Goal: Transaction & Acquisition: Purchase product/service

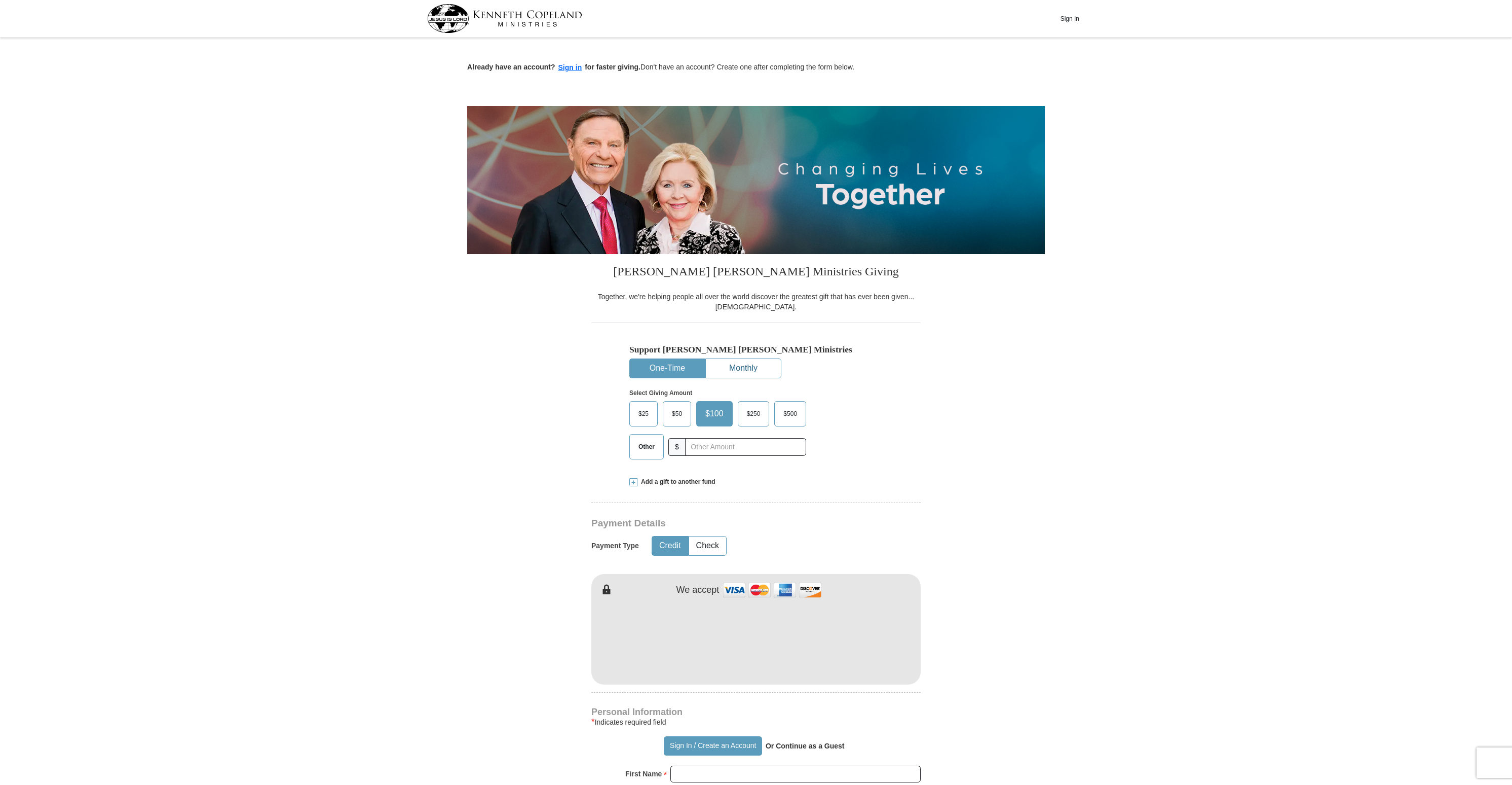
click at [758, 367] on button "Monthly" at bounding box center [744, 368] width 75 height 19
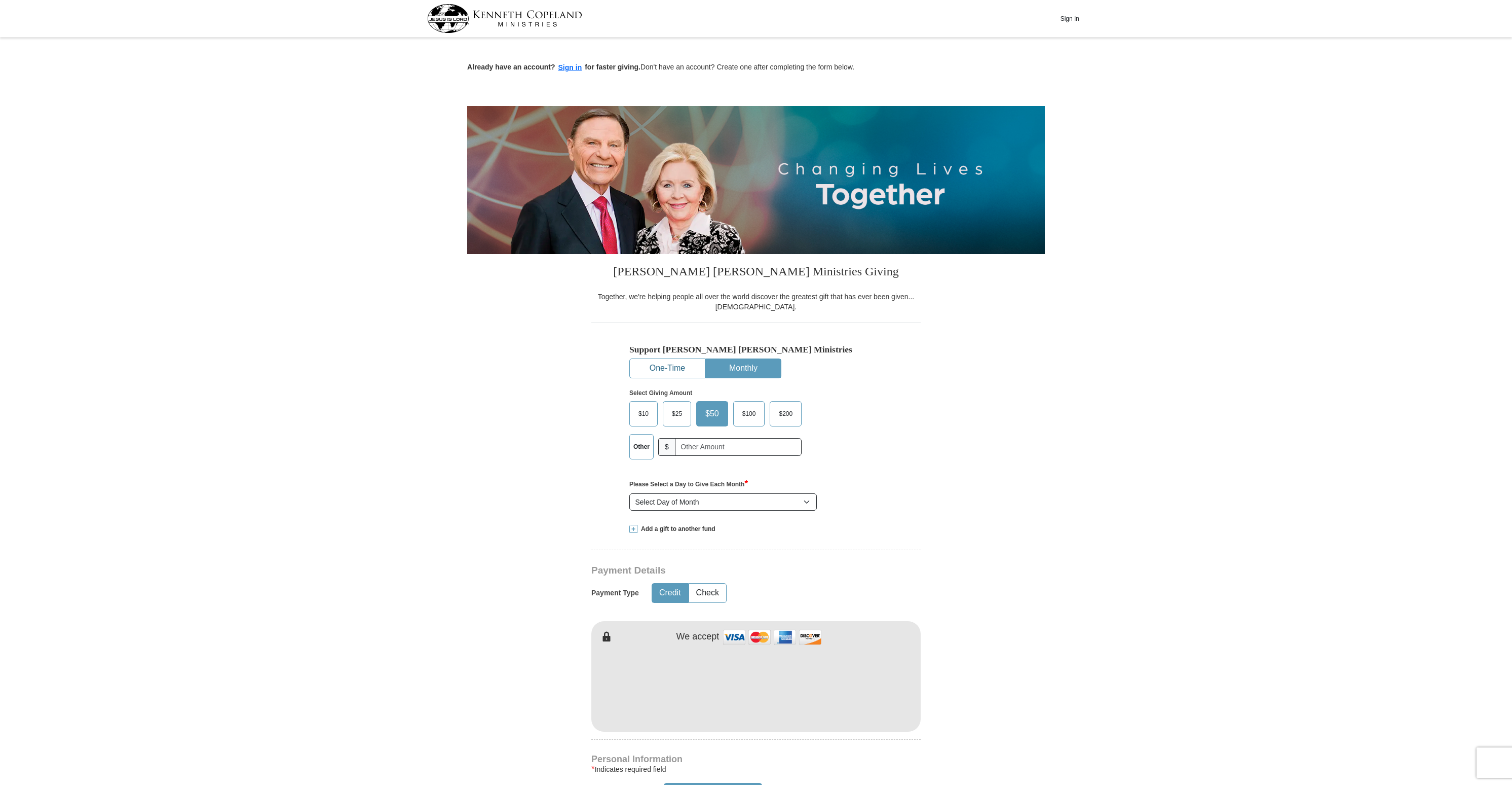
click at [689, 373] on button "One-Time" at bounding box center [668, 368] width 75 height 19
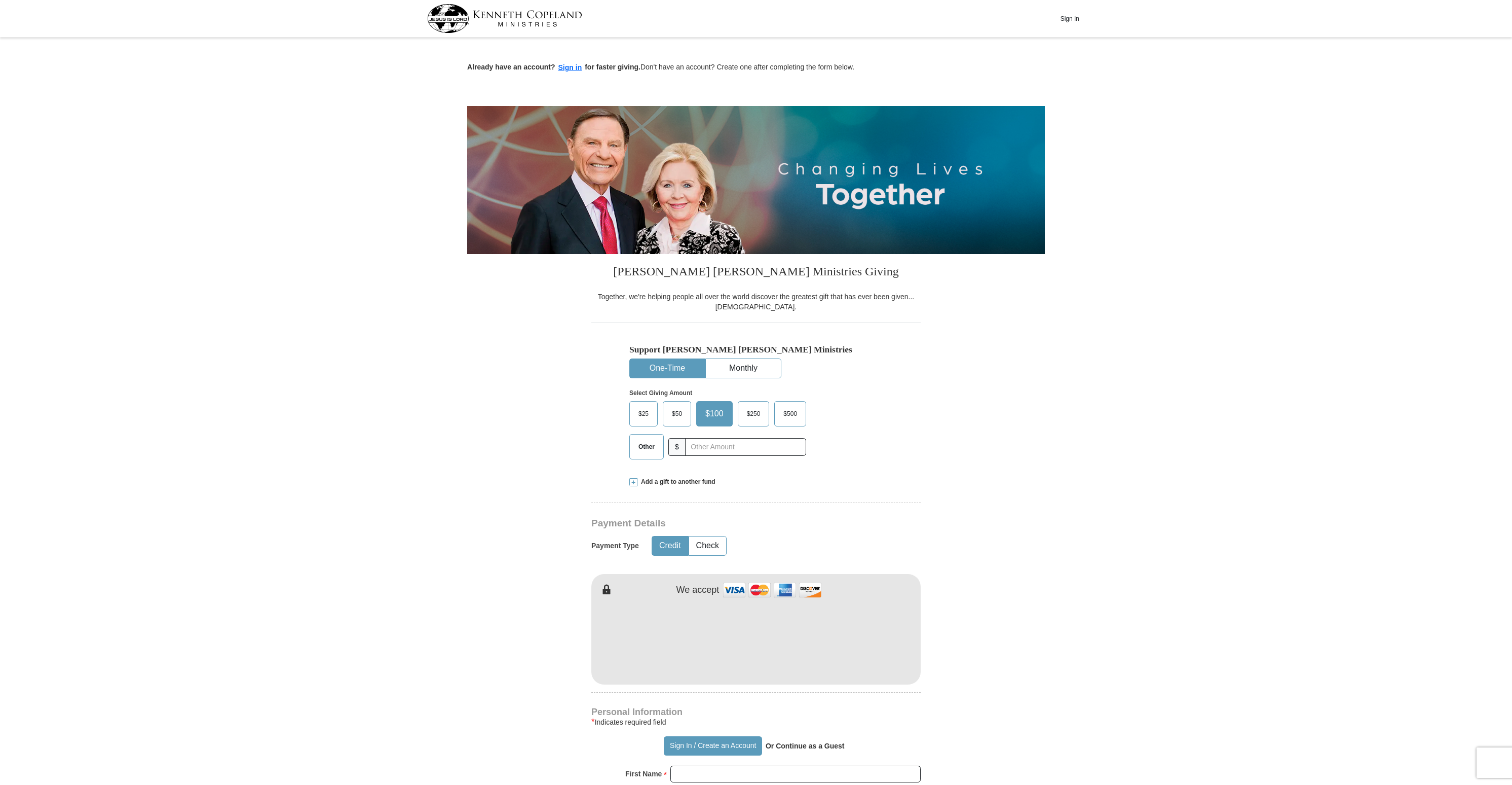
click at [785, 413] on span "$500" at bounding box center [790, 414] width 24 height 15
click at [0, 0] on input "$500" at bounding box center [0, 0] width 0 height 0
drag, startPoint x: 763, startPoint y: 449, endPoint x: 876, endPoint y: 457, distance: 113.3
click at [764, 449] on input "text" at bounding box center [744, 447] width 112 height 17
drag, startPoint x: 779, startPoint y: 404, endPoint x: 788, endPoint y: 406, distance: 9.2
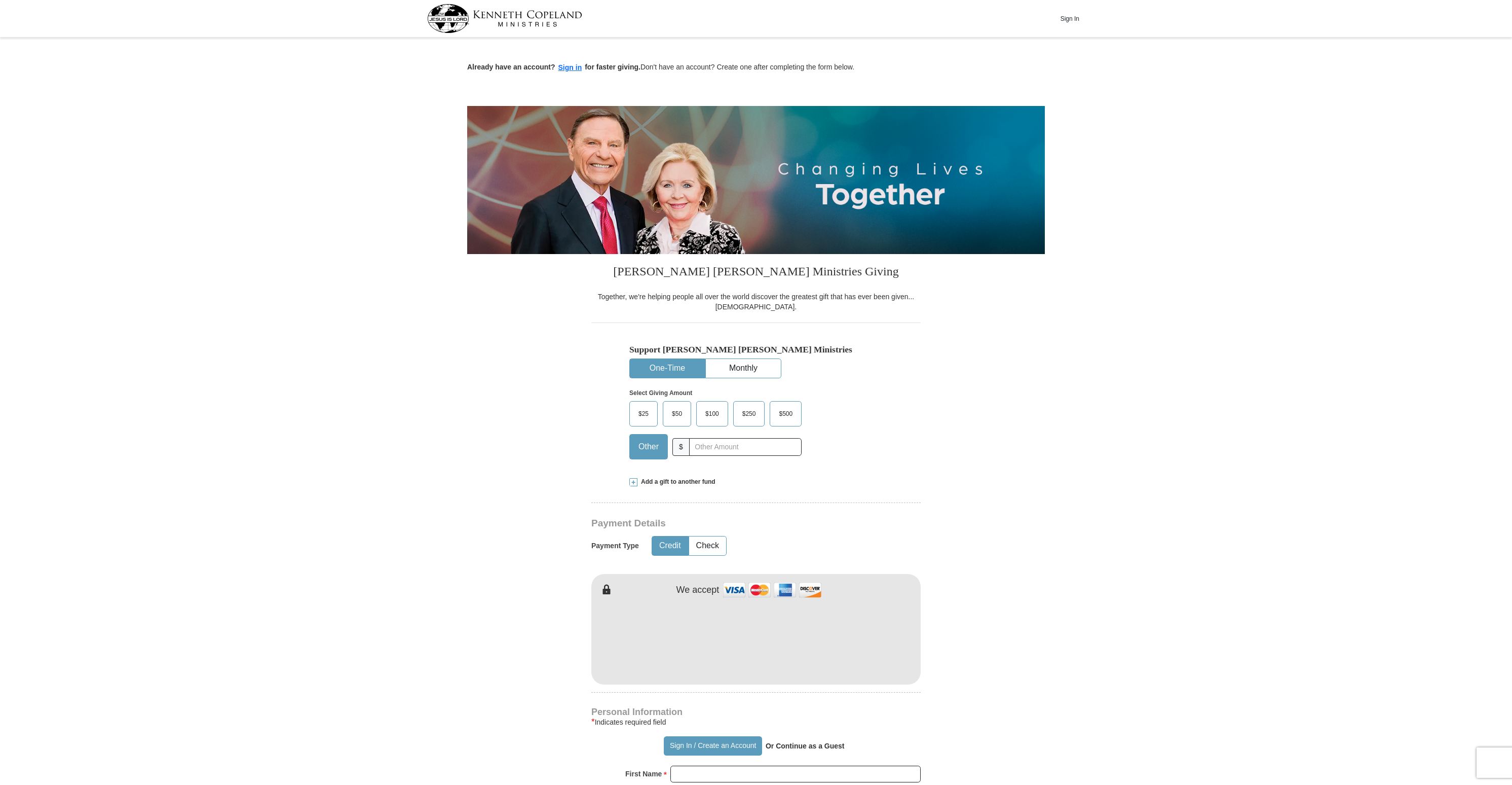
click at [781, 405] on label "$500" at bounding box center [786, 413] width 31 height 24
click at [0, 0] on input "$500" at bounding box center [0, 0] width 0 height 0
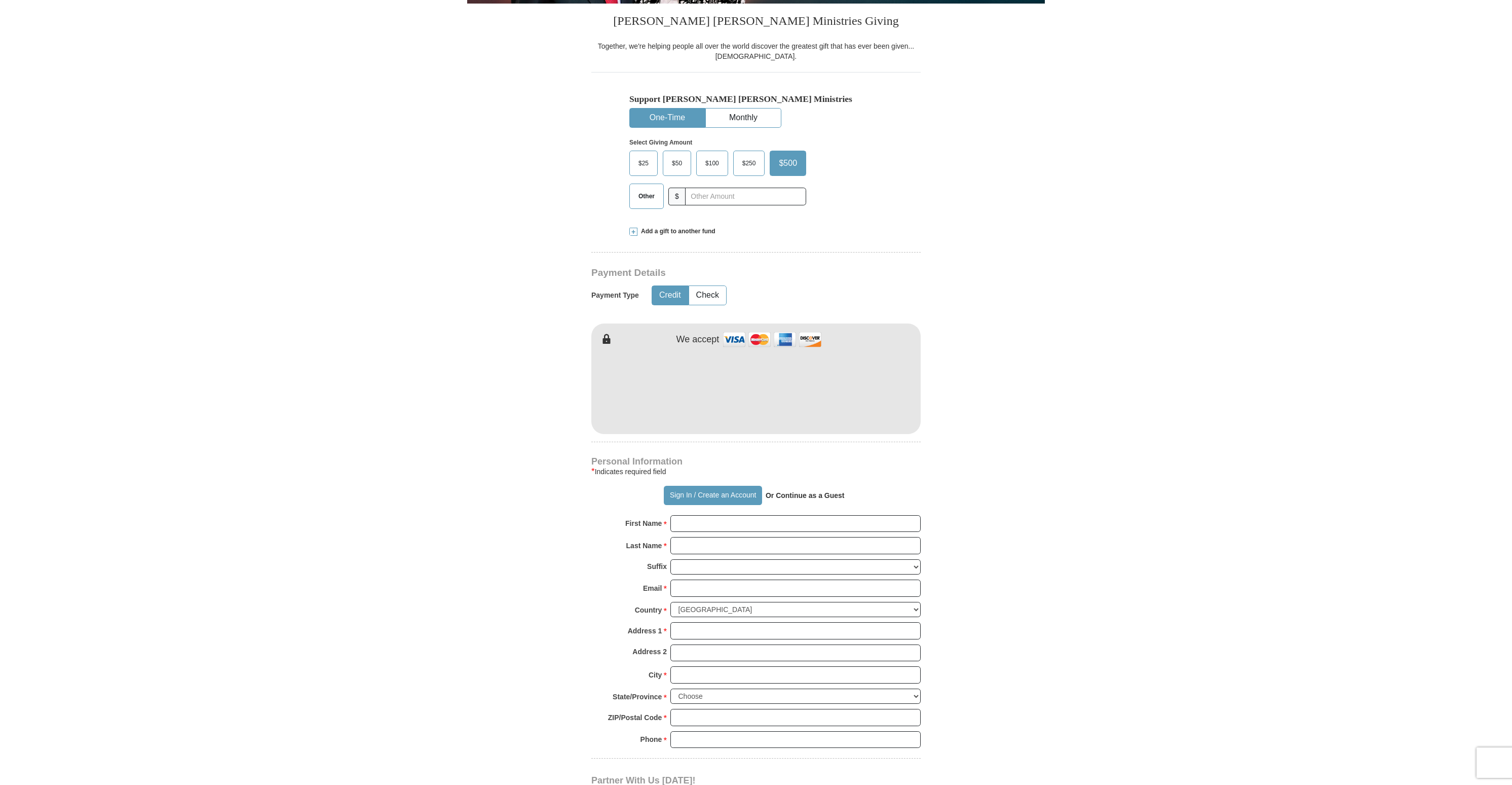
scroll to position [251, 0]
type input "j"
type input "[PERSON_NAME]"
type input "joh"
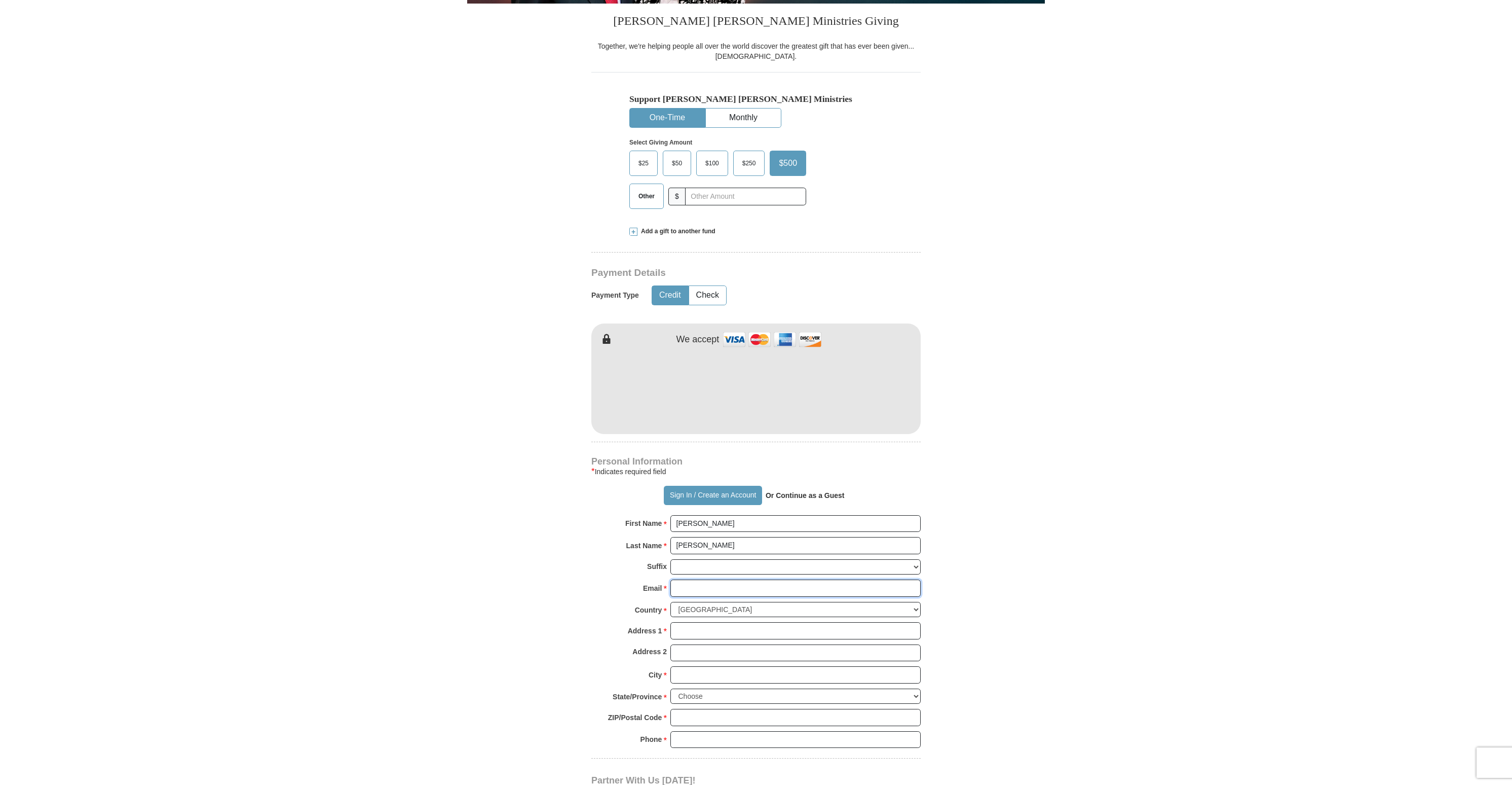
type input "[PERSON_NAME][EMAIL_ADDRESS][PERSON_NAME][DOMAIN_NAME]"
type input "[STREET_ADDRESS]"
type input "Saint [PERSON_NAME]"
select select "FL"
type input "32259"
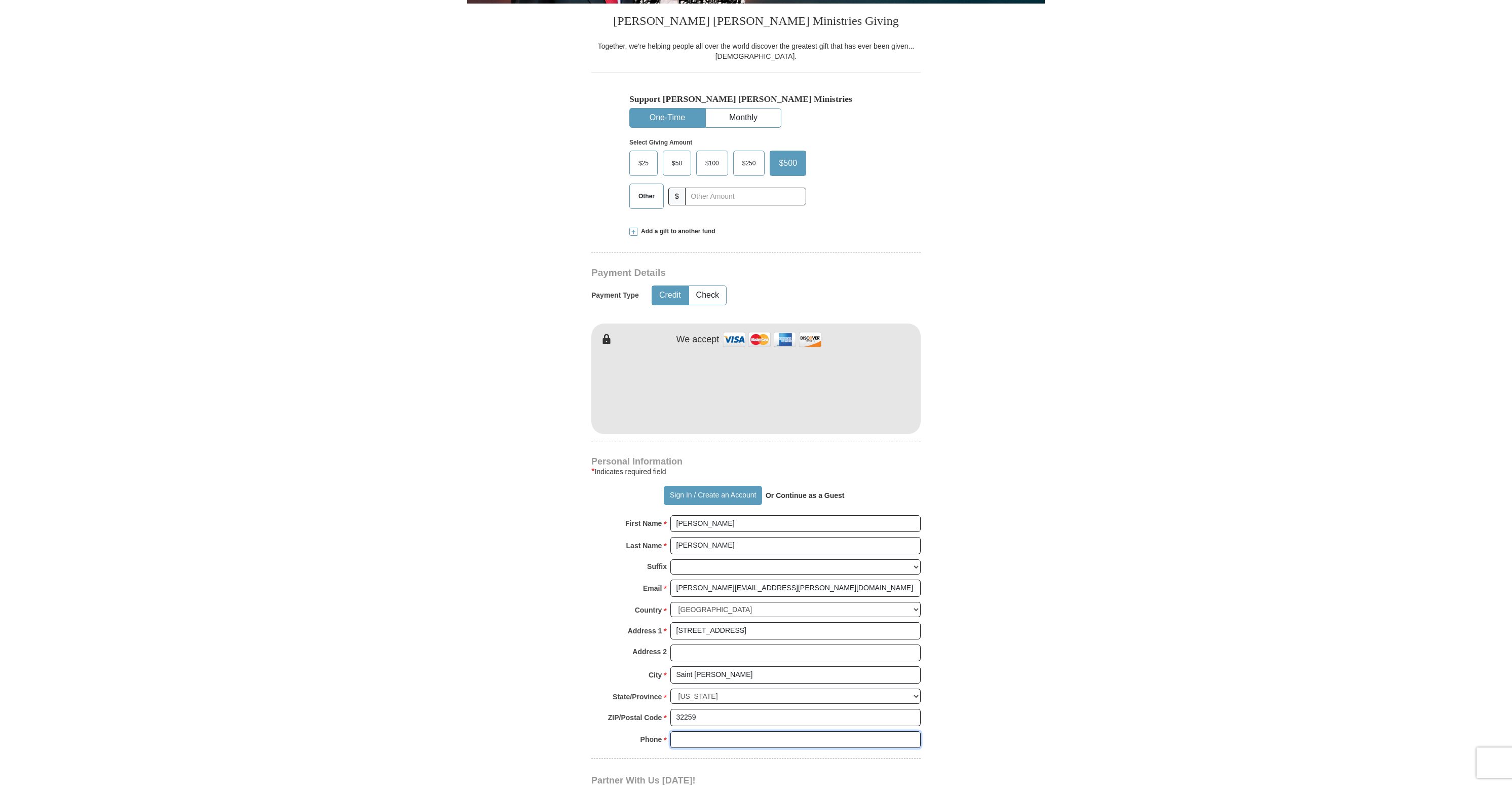
type input "4437972555"
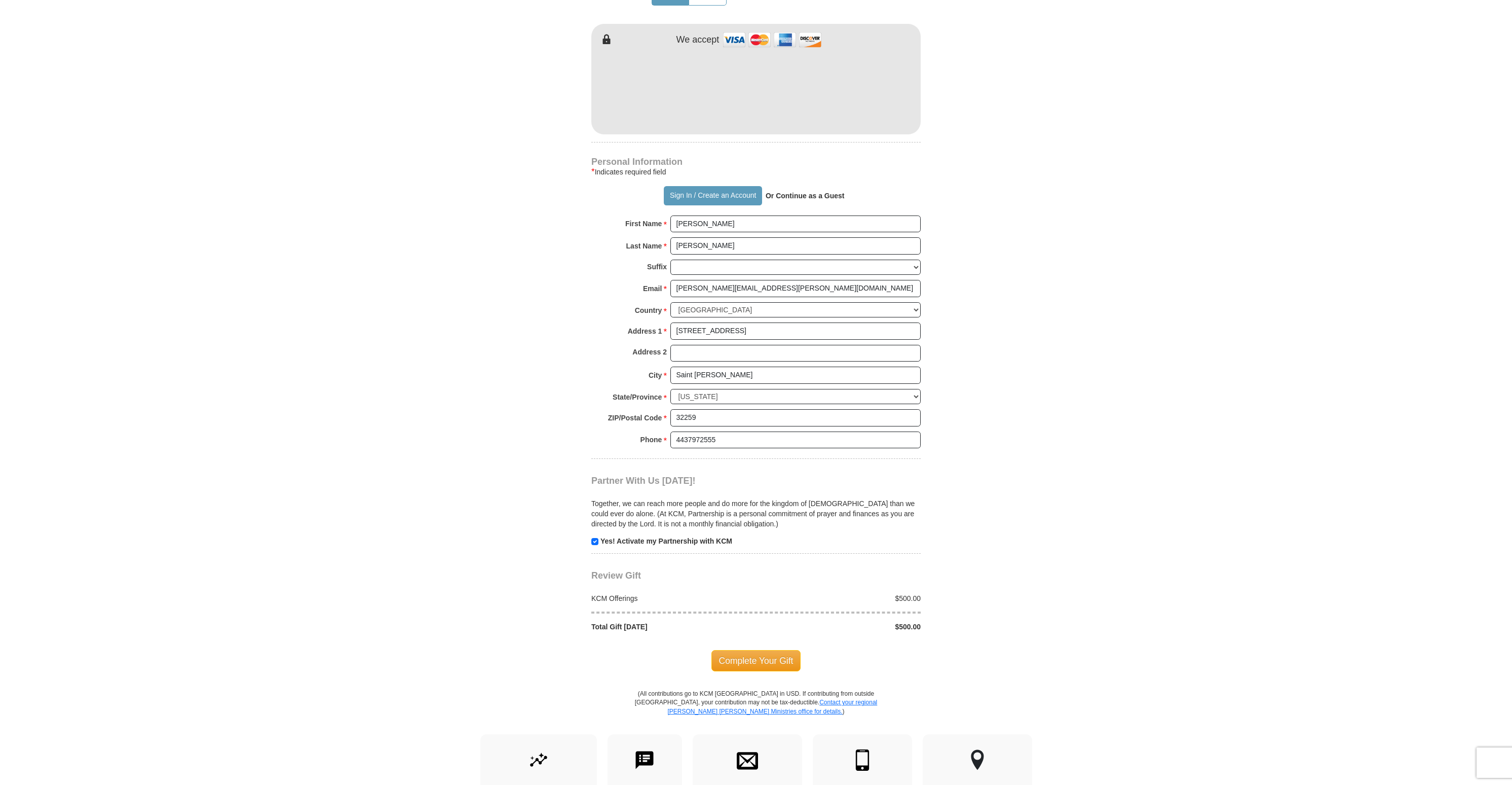
scroll to position [558, 0]
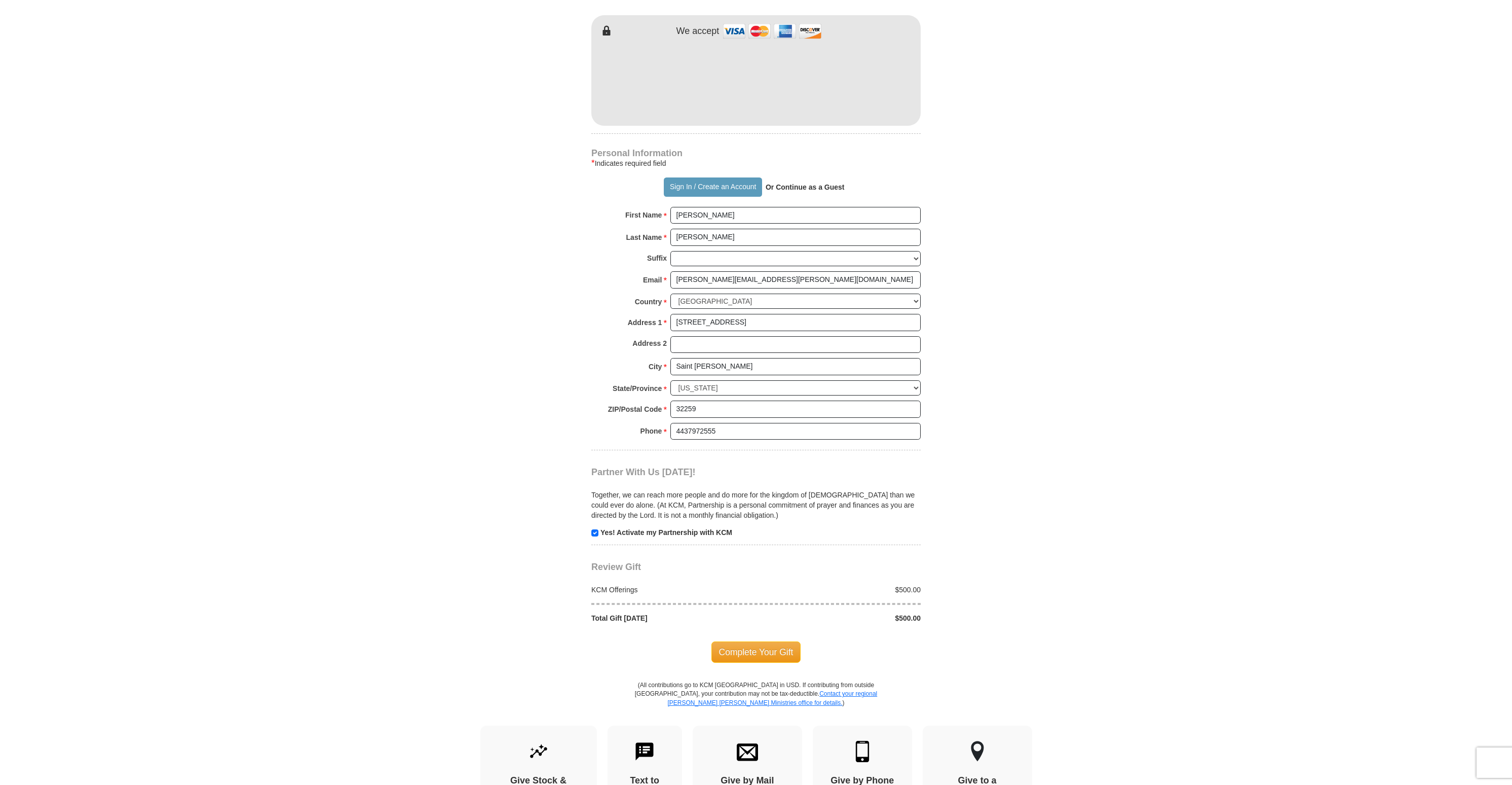
click at [597, 529] on input "checkbox" at bounding box center [595, 532] width 7 height 7
checkbox input "false"
click at [750, 641] on span "Complete Your Gift" at bounding box center [756, 651] width 89 height 21
